Goal: Transaction & Acquisition: Purchase product/service

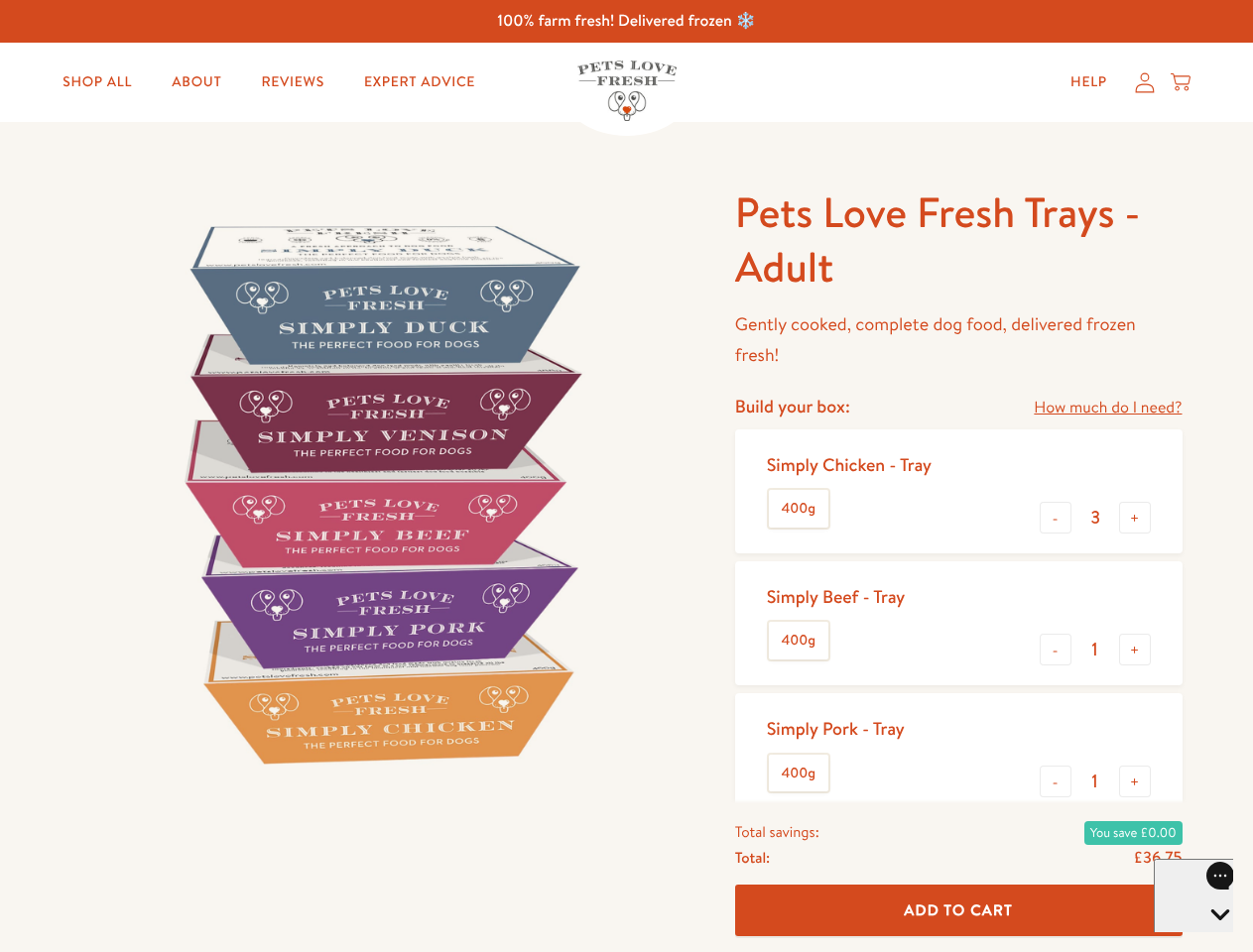
click at [626, 476] on img at bounding box center [379, 493] width 616 height 616
click at [1107, 408] on link "How much do I need?" at bounding box center [1107, 408] width 148 height 27
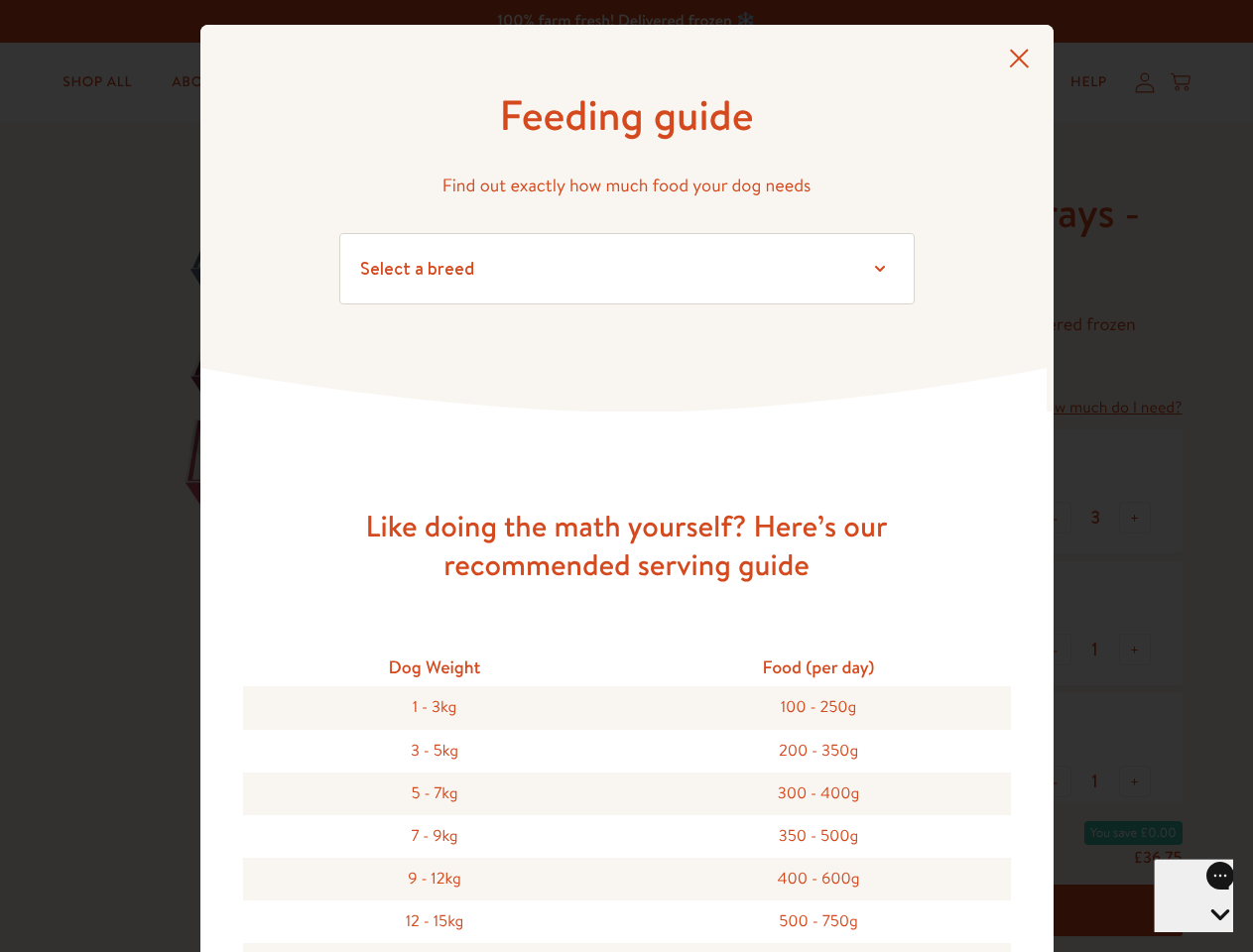
click at [1056, 518] on div "Feeding guide Find out exactly how much food your dog needs Select a breed Affe…" at bounding box center [626, 476] width 1253 height 952
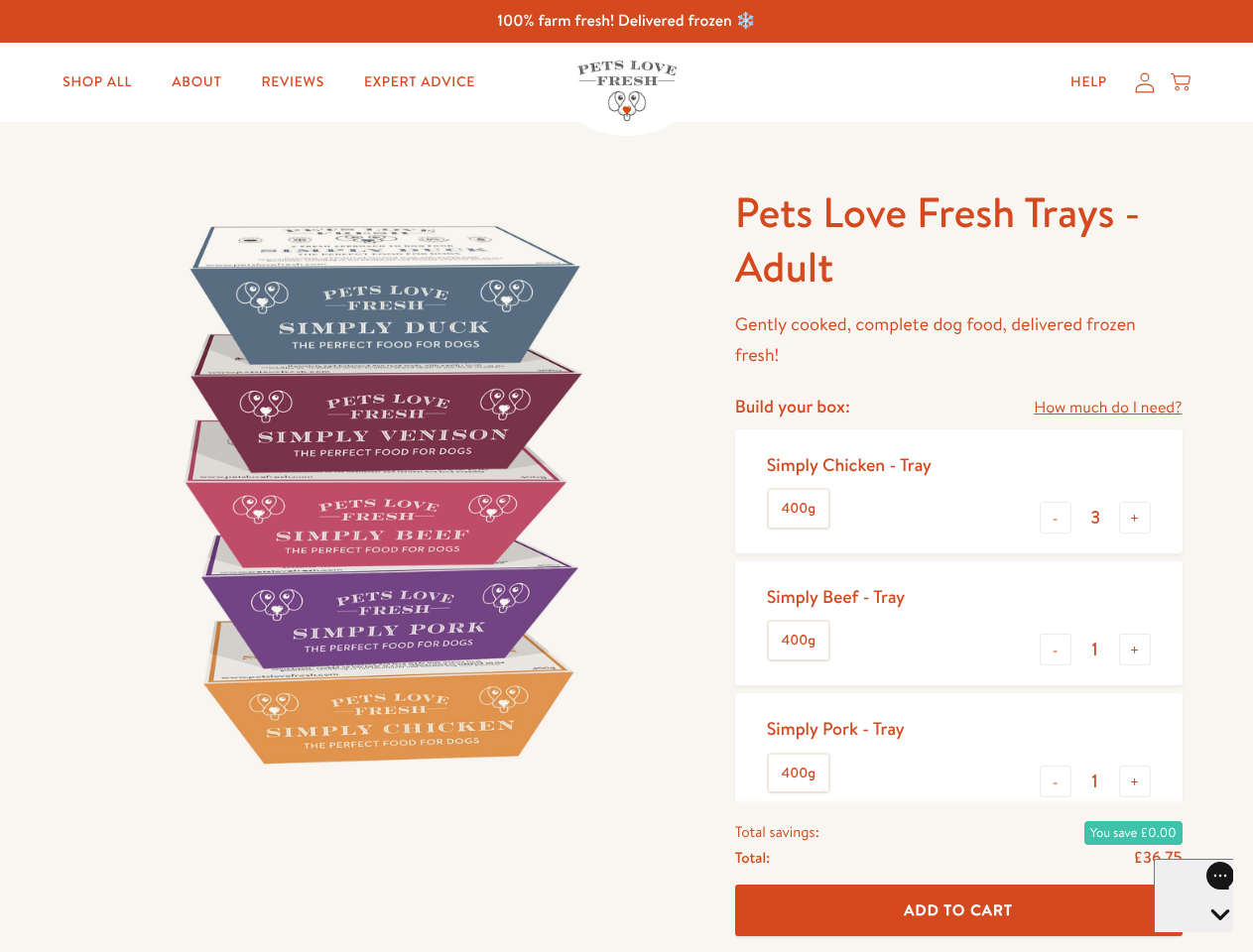
click at [1135, 518] on button "+" at bounding box center [1135, 518] width 32 height 32
type input "4"
click at [1056, 650] on button "-" at bounding box center [1056, 650] width 32 height 32
click at [1135, 650] on button "+" at bounding box center [1135, 650] width 32 height 32
type input "1"
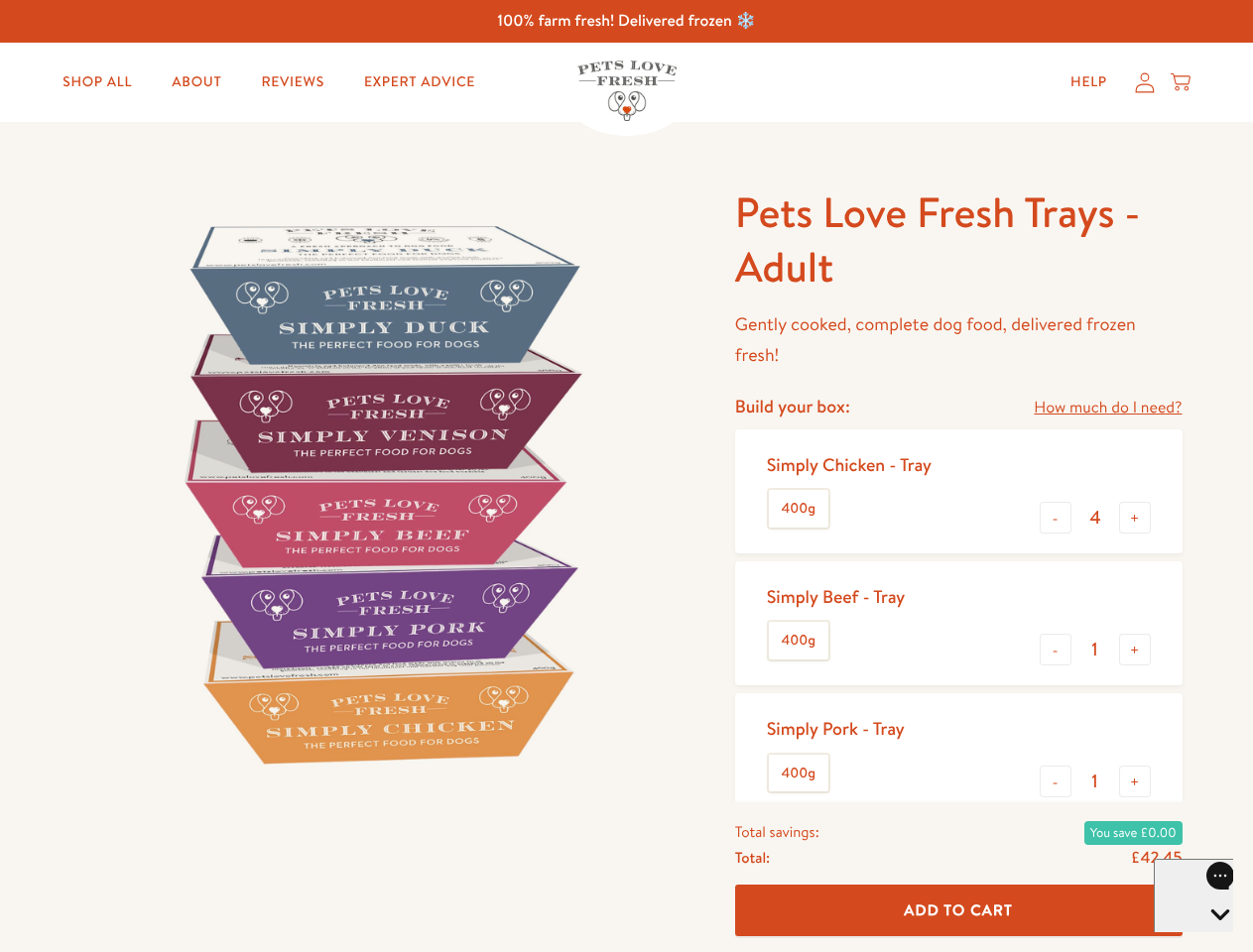
click at [1056, 781] on button "-" at bounding box center [1056, 781] width 32 height 32
click at [1135, 781] on button "+" at bounding box center [1135, 781] width 32 height 32
type input "1"
click at [958, 910] on span "Add To Cart" at bounding box center [958, 909] width 109 height 21
click at [1210, 939] on icon "Open gorgias live chat" at bounding box center [1219, 948] width 19 height 19
